Goal: Transaction & Acquisition: Purchase product/service

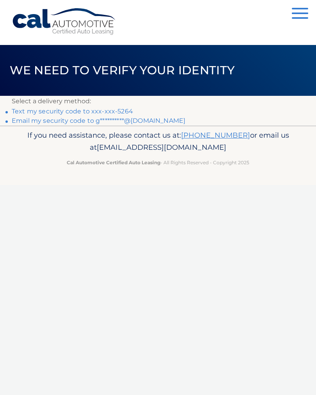
click at [115, 108] on link "Text my security code to xxx-xxx-5264" at bounding box center [72, 110] width 121 height 7
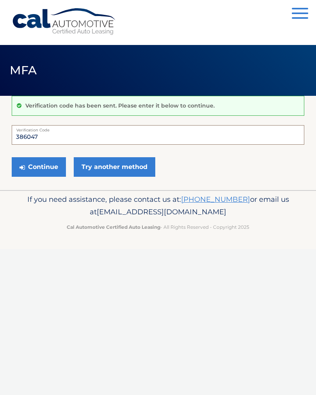
type input "386047"
click at [41, 168] on button "Continue" at bounding box center [39, 167] width 54 height 20
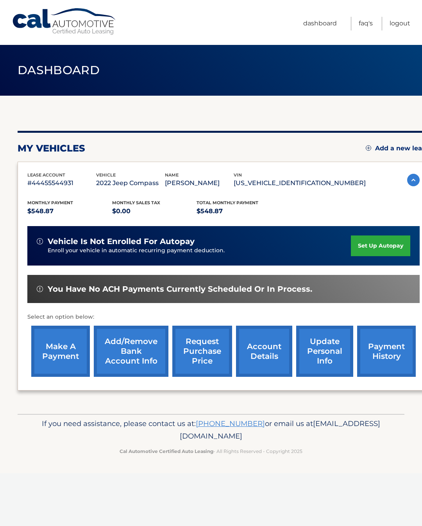
click at [54, 353] on link "make a payment" at bounding box center [60, 351] width 59 height 51
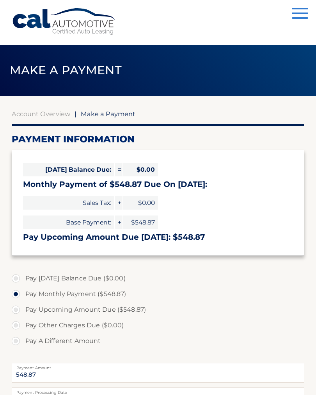
select select "MTgzNTQ0MTEtYTEzNS00Njc4LTk0ZjMtM2NlMjcyYmNjZWYy"
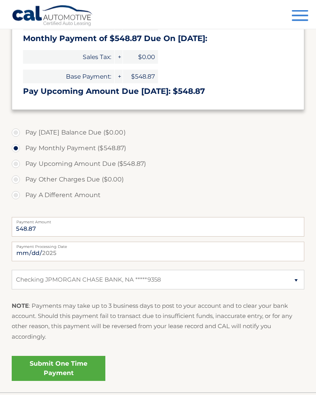
scroll to position [188, 0]
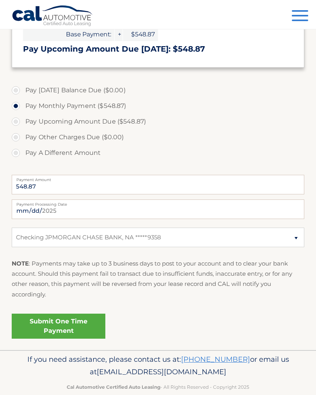
click at [64, 321] on link "Submit One Time Payment" at bounding box center [59, 325] width 94 height 25
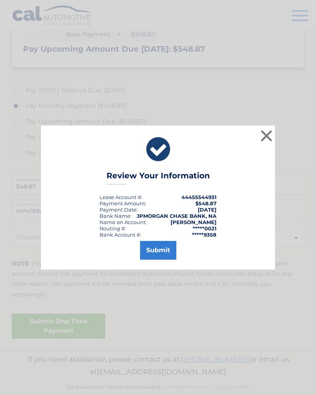
click at [156, 254] on button "Submit" at bounding box center [158, 250] width 36 height 19
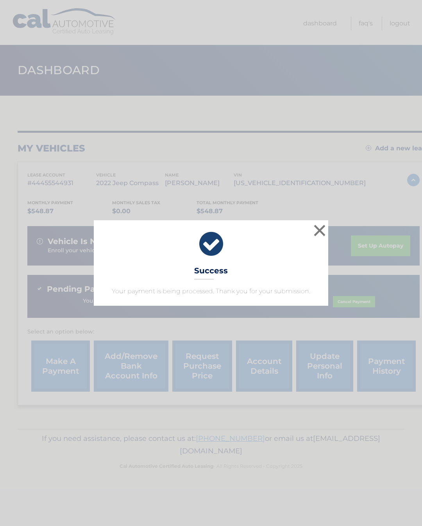
click at [319, 223] on button "×" at bounding box center [320, 231] width 16 height 16
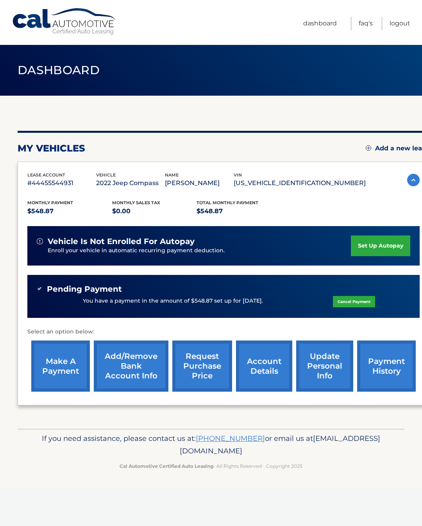
click at [400, 18] on link "Logout" at bounding box center [399, 24] width 21 height 14
